Goal: Task Accomplishment & Management: Complete application form

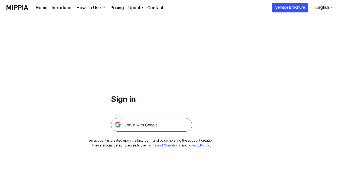
click at [155, 127] on img at bounding box center [151, 125] width 81 height 14
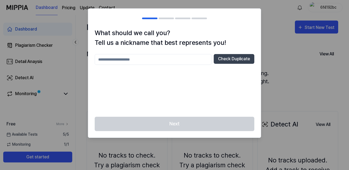
click at [107, 61] on input "text" at bounding box center [153, 59] width 117 height 11
click at [235, 59] on button "Check Duplicate" at bounding box center [234, 59] width 41 height 10
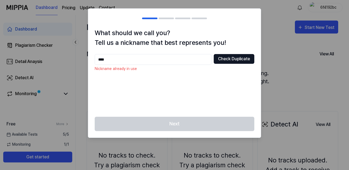
click at [226, 60] on button "Check Duplicate" at bounding box center [234, 59] width 41 height 10
click at [167, 120] on div "Next" at bounding box center [174, 127] width 173 height 21
click at [161, 68] on p "Nickname already in use" at bounding box center [175, 69] width 160 height 6
click at [105, 58] on input "****" at bounding box center [153, 59] width 117 height 11
type input "*"
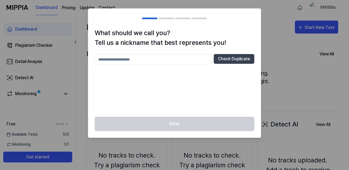
click at [34, 95] on div at bounding box center [174, 85] width 349 height 170
click at [46, 45] on div at bounding box center [174, 85] width 349 height 170
click at [284, 43] on div at bounding box center [174, 85] width 349 height 170
click at [311, 26] on div at bounding box center [174, 85] width 349 height 170
click at [244, 11] on h2 at bounding box center [174, 18] width 173 height 19
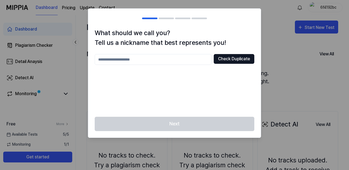
click at [231, 61] on button "Check Duplicate" at bounding box center [234, 59] width 41 height 10
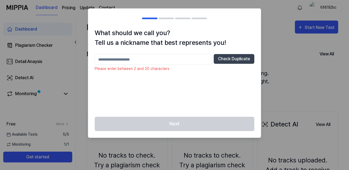
click at [108, 59] on input "text" at bounding box center [153, 59] width 117 height 11
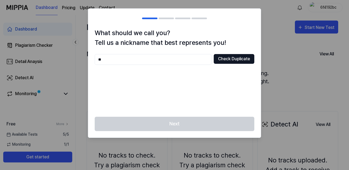
type input "**"
click at [239, 60] on button "Check Duplicate" at bounding box center [234, 59] width 41 height 10
